Goal: Information Seeking & Learning: Compare options

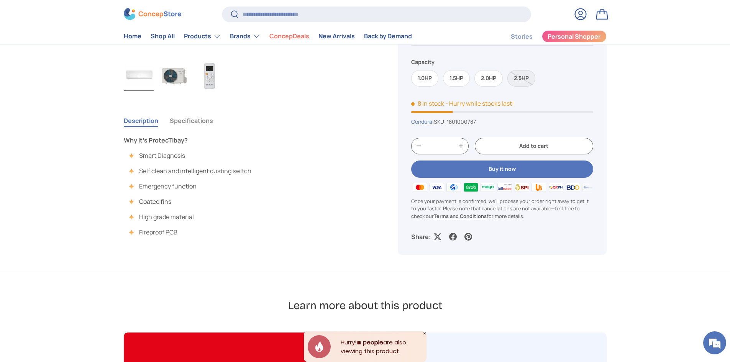
scroll to position [498, 0]
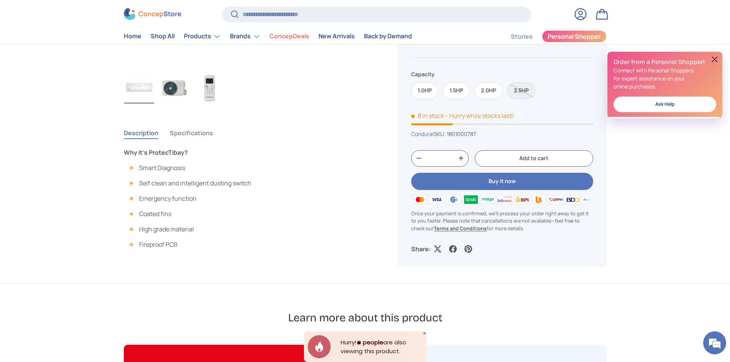
click at [204, 87] on img "Gallery Viewer" at bounding box center [210, 88] width 30 height 31
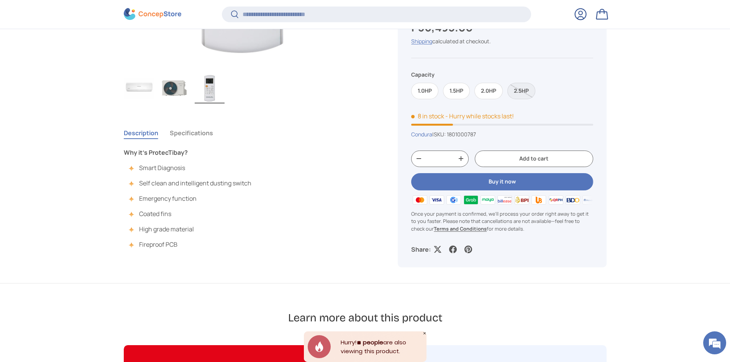
scroll to position [497, 0]
click at [195, 132] on button "Specifications" at bounding box center [191, 133] width 43 height 18
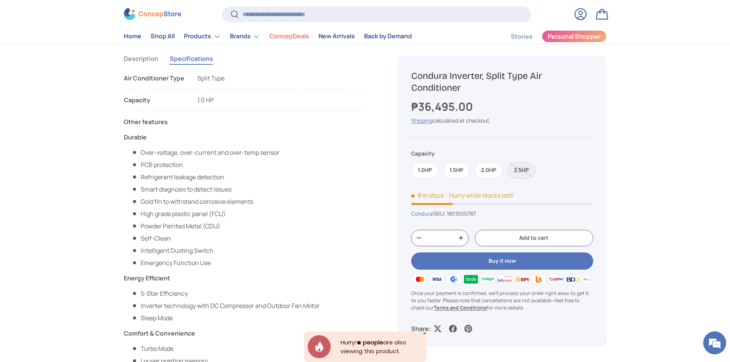
scroll to position [335, 0]
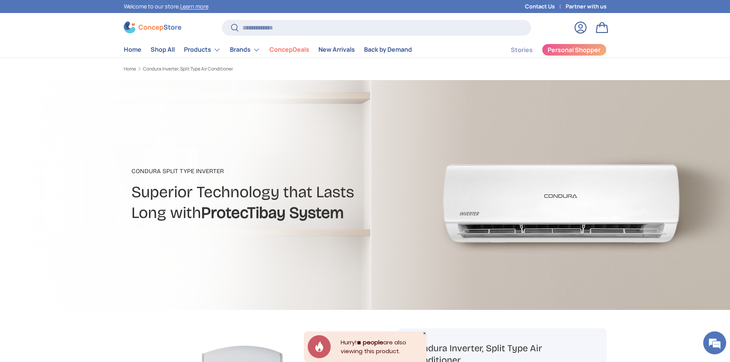
click at [281, 37] on div "Search Search Reset" at bounding box center [376, 30] width 309 height 21
click at [284, 31] on input "Search" at bounding box center [376, 28] width 309 height 16
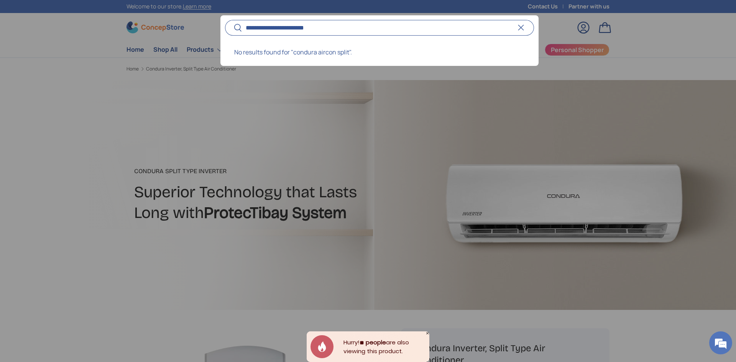
type input "**********"
click at [225, 19] on button "Search" at bounding box center [233, 28] width 17 height 18
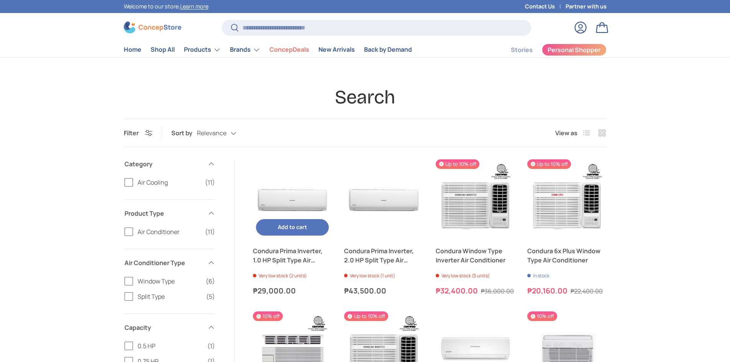
click at [296, 199] on img "Condura Prima Inverter, 1.0 HP Split Type Air Conditioner" at bounding box center [292, 198] width 79 height 79
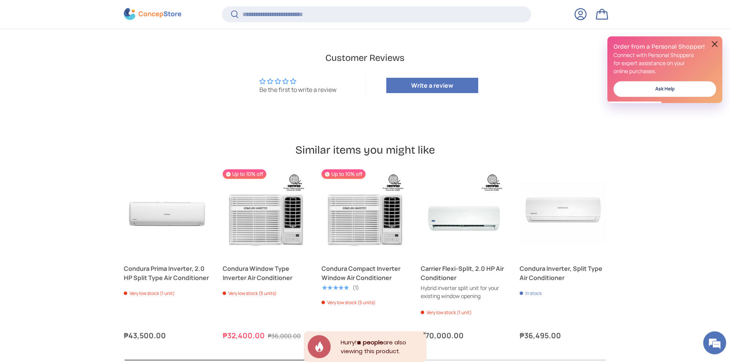
scroll to position [918, 0]
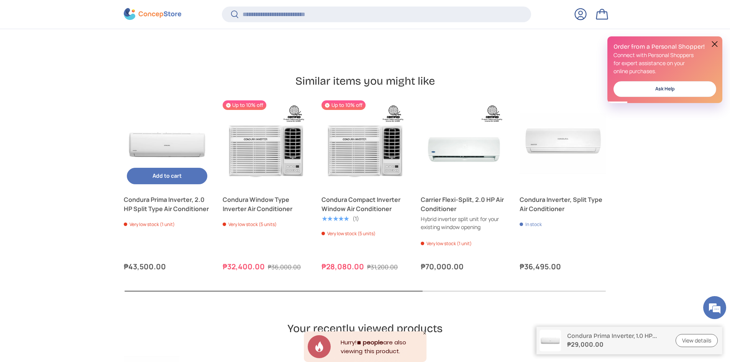
click at [158, 135] on link "Condura Prima Inverter, 2.0 HP Split Type Air Conditioner" at bounding box center [167, 143] width 87 height 87
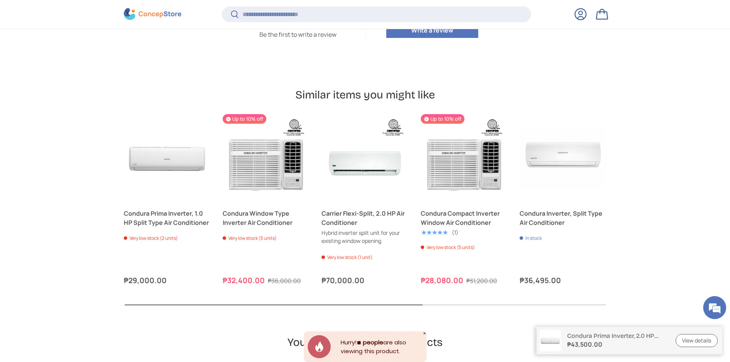
scroll to position [918, 0]
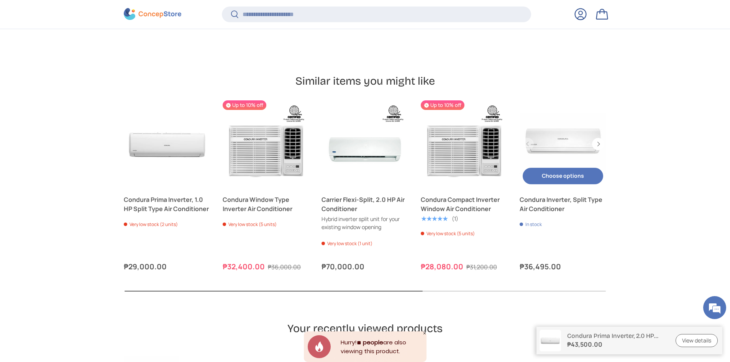
click at [565, 166] on div "Choose options Choose options View details" at bounding box center [563, 176] width 87 height 23
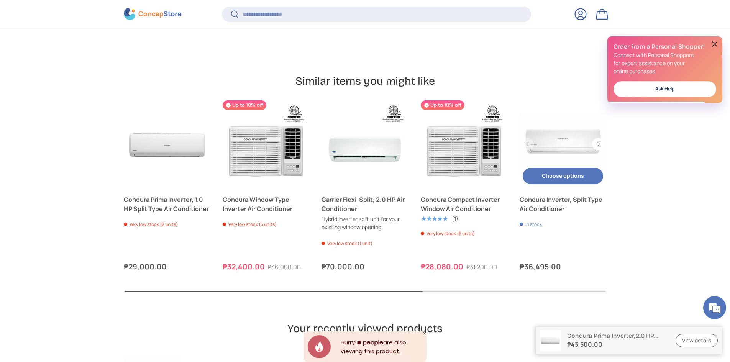
click at [554, 136] on link "Condura Inverter, Split Type Air Conditioner" at bounding box center [563, 143] width 87 height 87
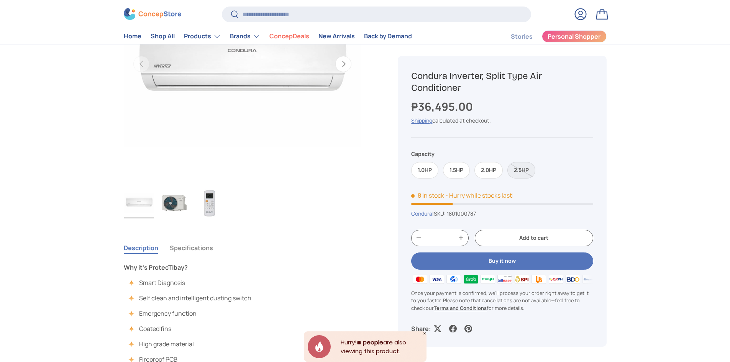
click at [210, 192] on img "Gallery Viewer" at bounding box center [210, 203] width 30 height 31
